Goal: Task Accomplishment & Management: Use online tool/utility

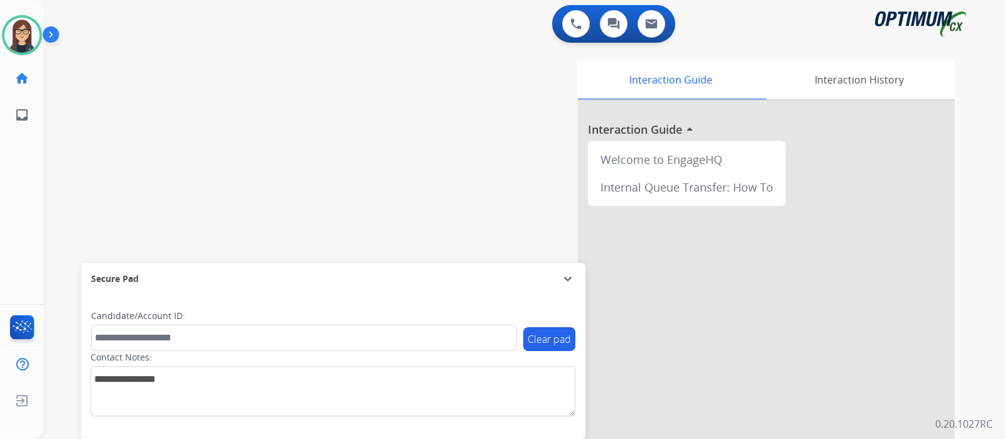
click at [143, 168] on div "swap_horiz Break voice bridge close_fullscreen Connect 3-Way Call merge_type Se…" at bounding box center [509, 307] width 931 height 524
click at [126, 167] on div "swap_horiz Break voice bridge close_fullscreen Connect 3-Way Call merge_type Se…" at bounding box center [509, 307] width 931 height 524
click at [104, 99] on div "swap_horiz Break voice bridge close_fullscreen Connect 3-Way Call merge_type Se…" at bounding box center [509, 307] width 931 height 524
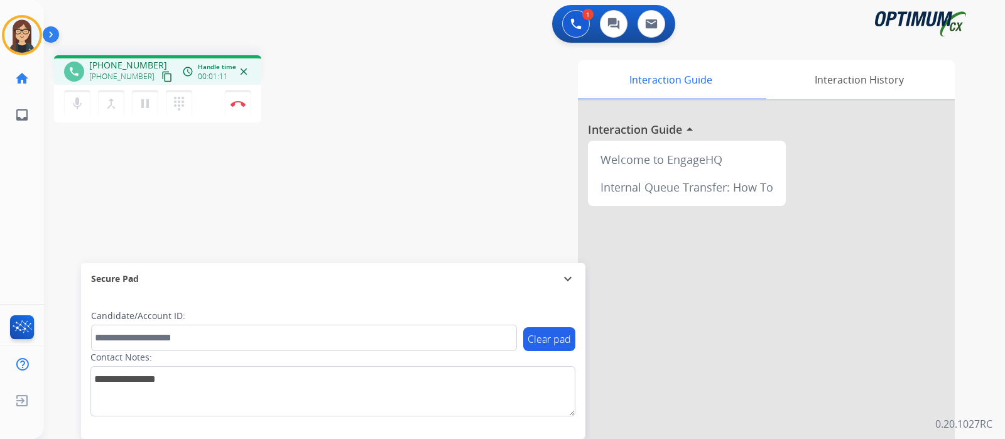
click at [161, 73] on mat-icon "content_copy" at bounding box center [166, 76] width 11 height 11
click at [102, 191] on div "phone [PHONE_NUMBER] [PHONE_NUMBER] content_copy access_time Call metrics Queue…" at bounding box center [509, 307] width 931 height 524
click at [399, 164] on div "Interaction Guide Interaction History Interaction Guide arrow_drop_up Welcome t…" at bounding box center [672, 314] width 563 height 509
click at [413, 79] on div "Interaction Guide Interaction History Interaction Guide arrow_drop_up Welcome t…" at bounding box center [672, 314] width 563 height 509
click at [80, 171] on div "phone [PHONE_NUMBER] [PHONE_NUMBER] content_copy access_time Call metrics Queue…" at bounding box center [509, 307] width 931 height 524
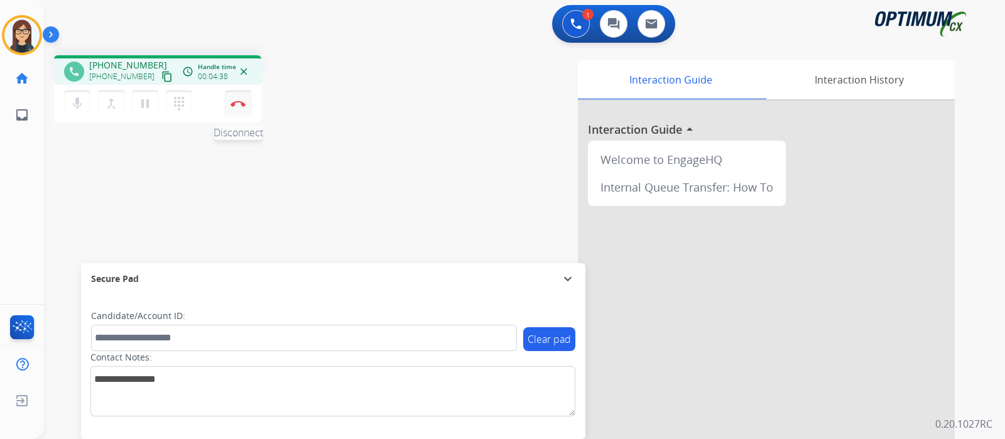
click at [239, 106] on img at bounding box center [237, 103] width 15 height 6
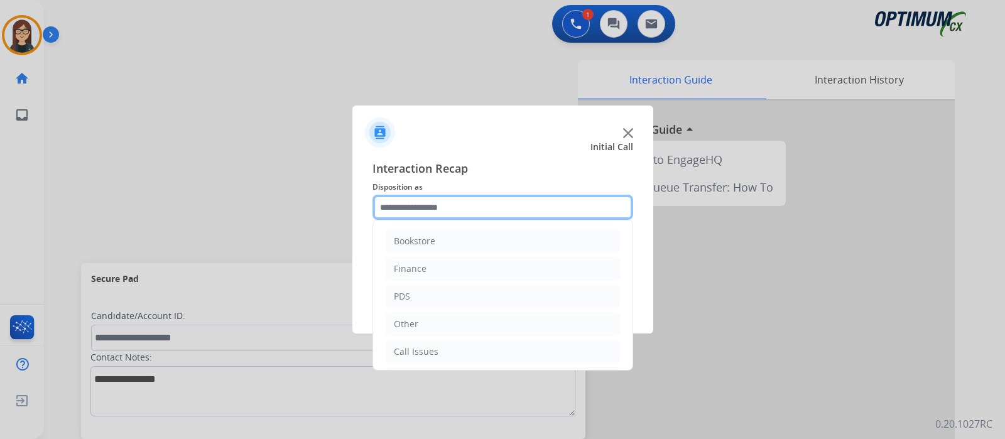
click at [448, 218] on input "text" at bounding box center [502, 207] width 261 height 25
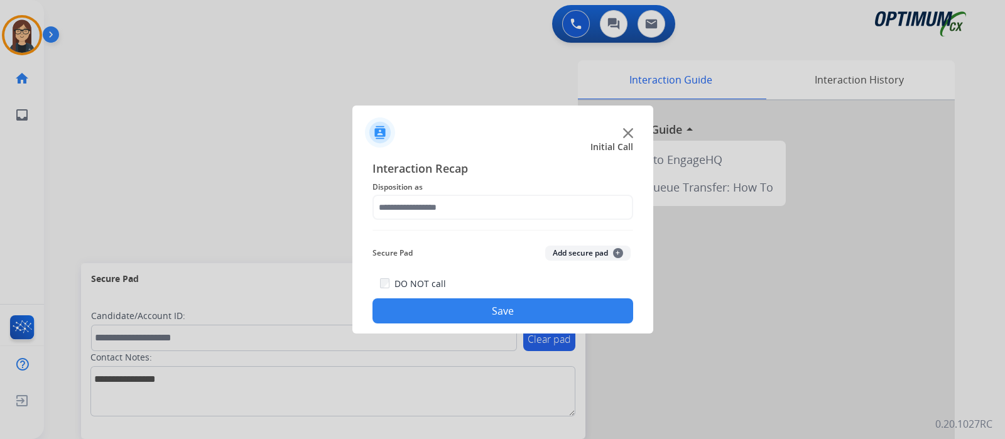
click at [131, 181] on div at bounding box center [502, 219] width 1005 height 439
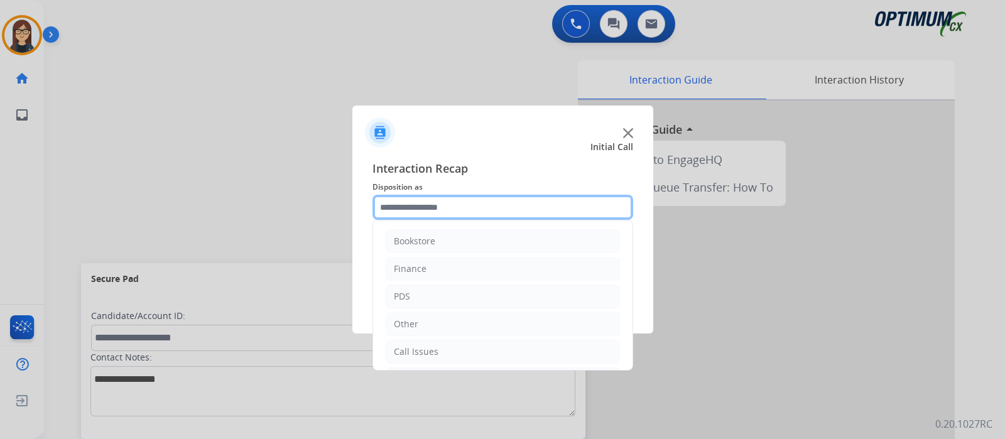
click at [477, 209] on input "text" at bounding box center [502, 207] width 261 height 25
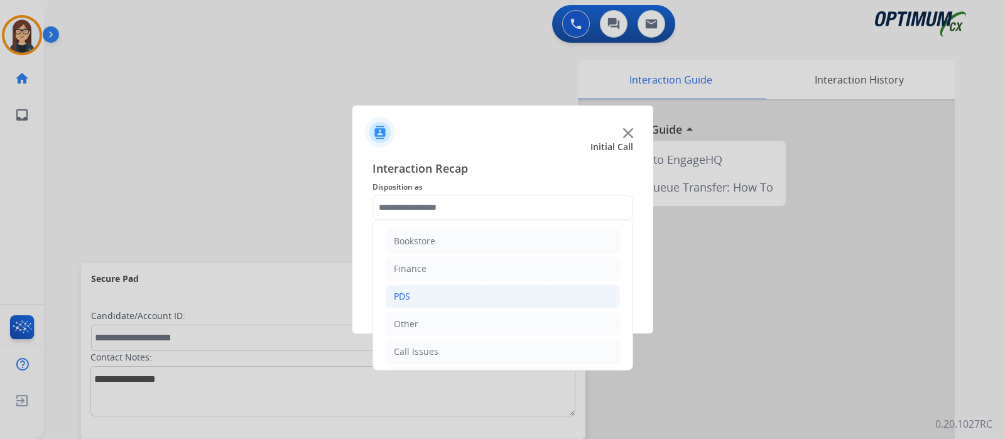
click at [452, 296] on li "PDS" at bounding box center [503, 296] width 234 height 24
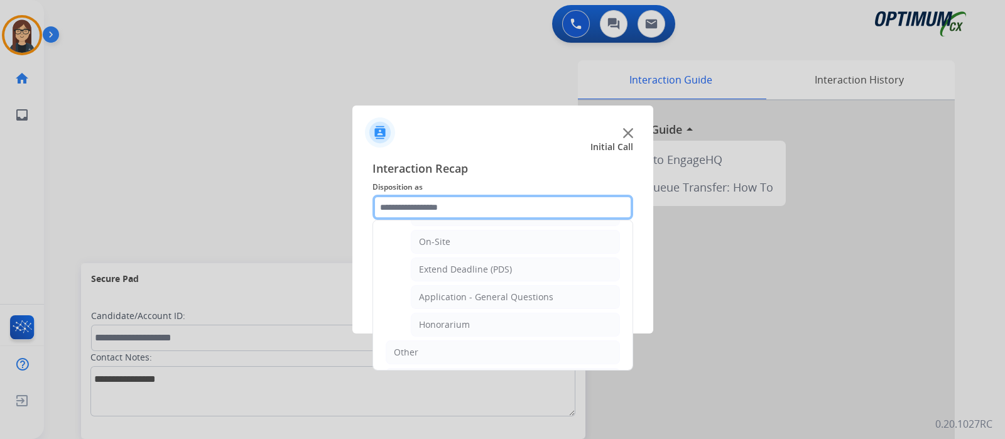
scroll to position [327, 0]
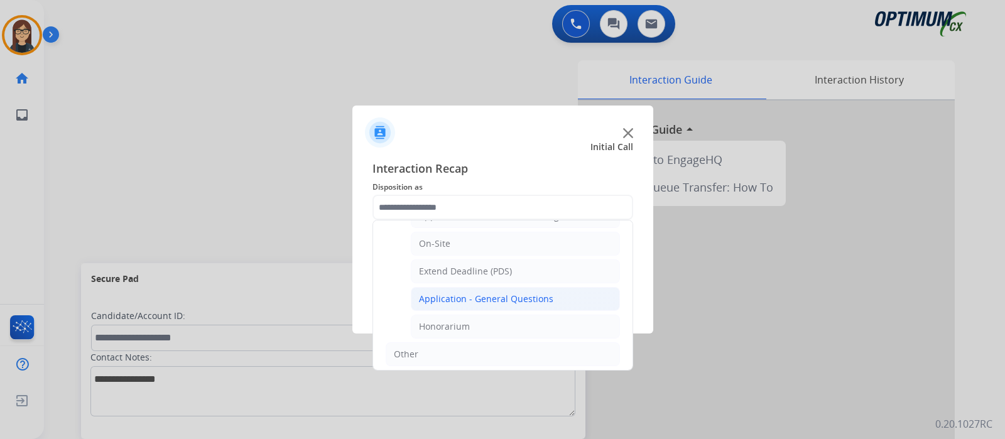
click at [518, 299] on div "Application - General Questions" at bounding box center [486, 299] width 134 height 13
type input "**********"
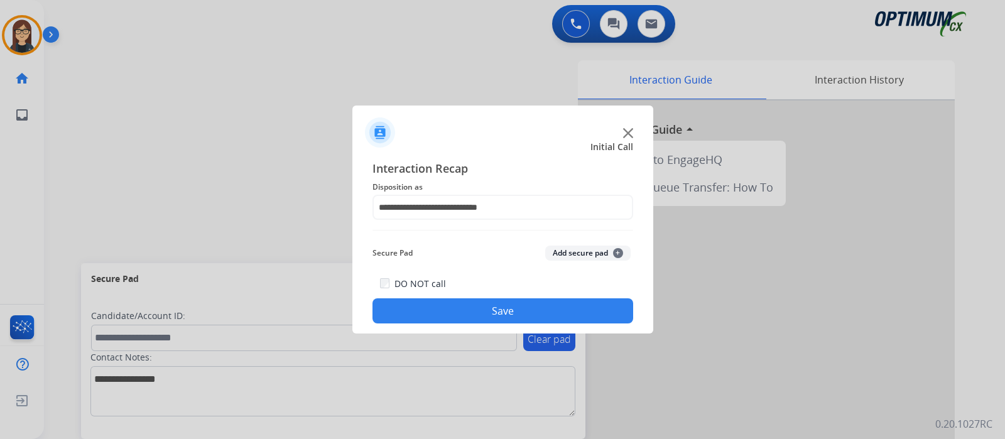
click at [518, 299] on button "Save" at bounding box center [502, 310] width 261 height 25
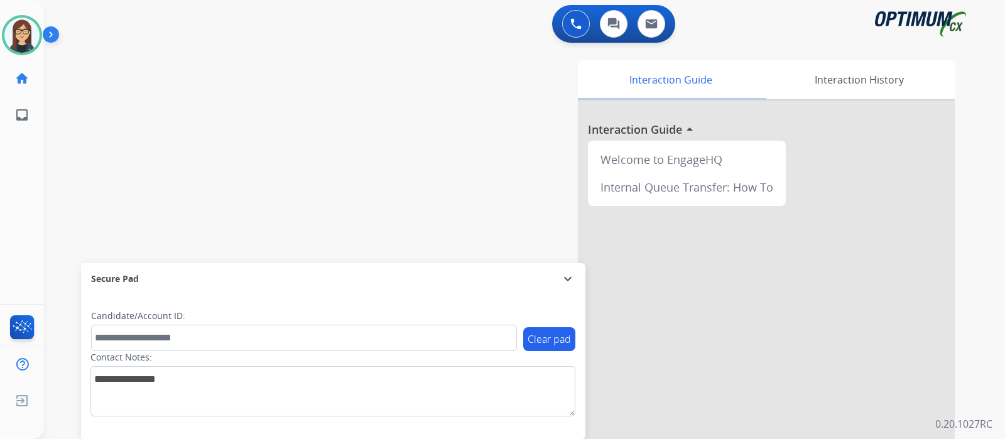
click at [51, 36] on img at bounding box center [53, 37] width 21 height 24
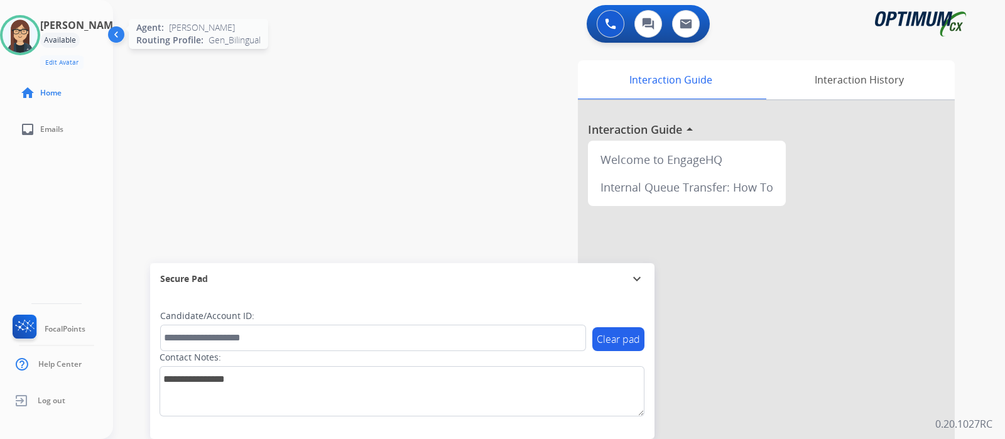
click at [25, 43] on img at bounding box center [20, 35] width 35 height 35
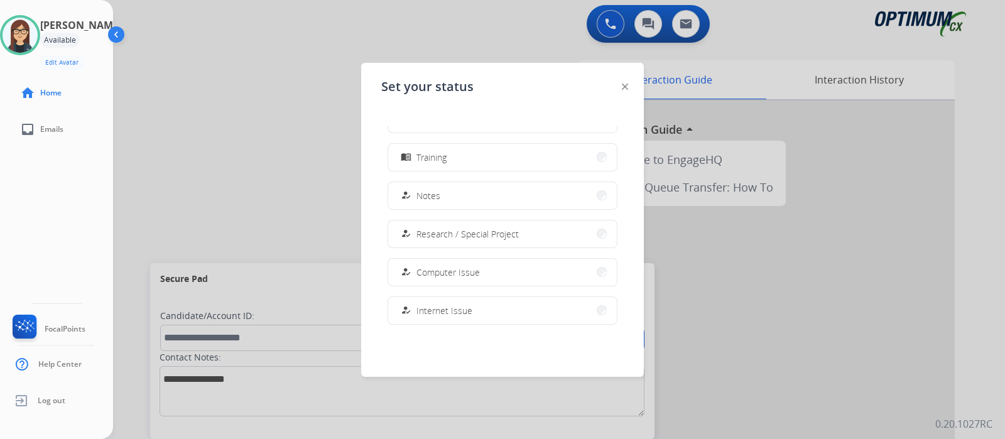
scroll to position [176, 0]
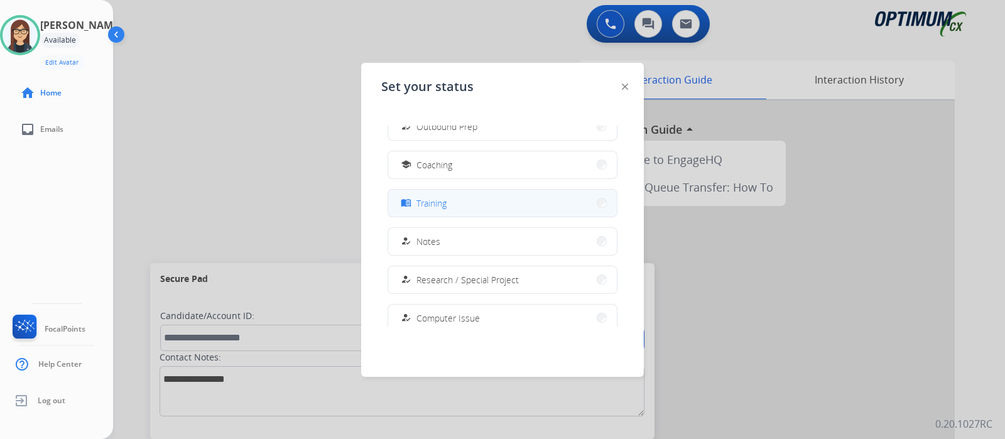
click at [463, 201] on button "menu_book Training" at bounding box center [502, 203] width 229 height 27
